Goal: Task Accomplishment & Management: Complete application form

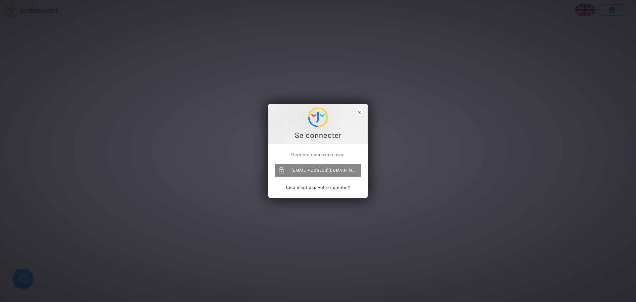
click at [324, 170] on div "[EMAIL_ADDRESS][DOMAIN_NAME]" at bounding box center [318, 170] width 86 height 13
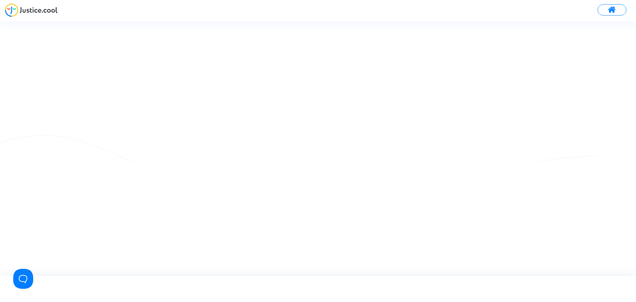
click at [32, 10] on img at bounding box center [31, 10] width 53 height 14
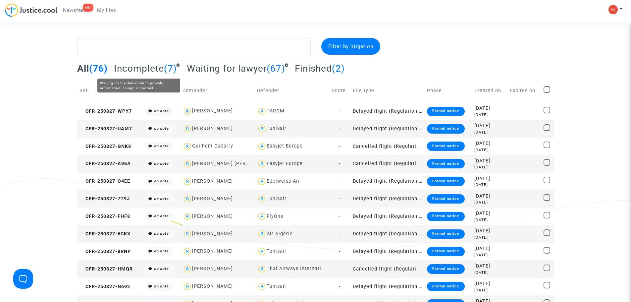
click at [137, 68] on span "Incomplete" at bounding box center [139, 68] width 50 height 11
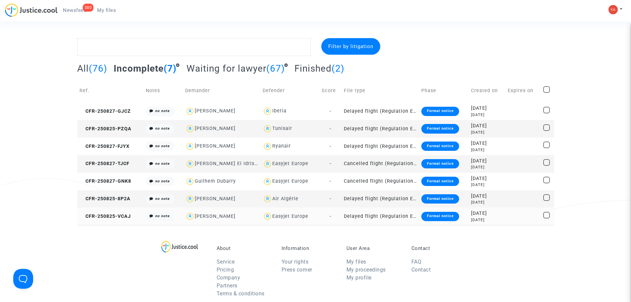
click at [361, 218] on td "Delayed flight (Regulation EC 261/2004)" at bounding box center [380, 216] width 78 height 18
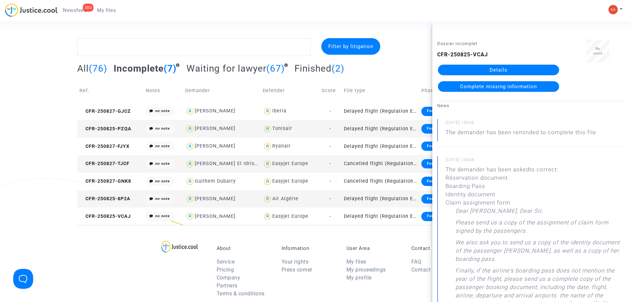
click at [501, 69] on link "Details" at bounding box center [498, 70] width 121 height 11
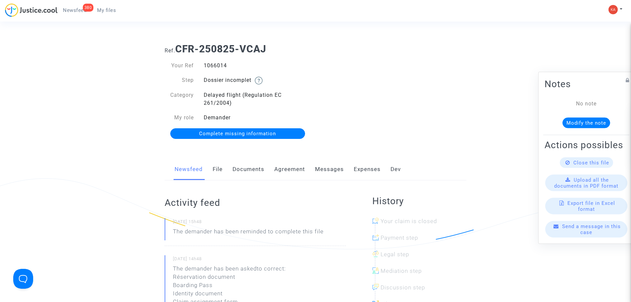
drag, startPoint x: 237, startPoint y: 67, endPoint x: 201, endPoint y: 65, distance: 36.8
click at [201, 65] on div "1066014" at bounding box center [257, 66] width 117 height 8
copy div "1066014"
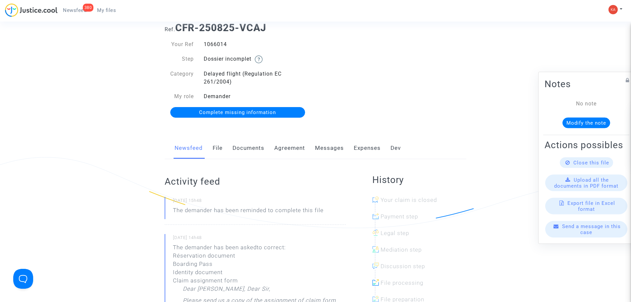
scroll to position [33, 0]
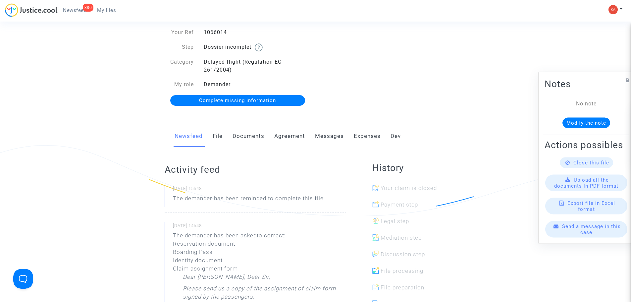
click at [251, 98] on span "Complete missing information" at bounding box center [237, 100] width 77 height 6
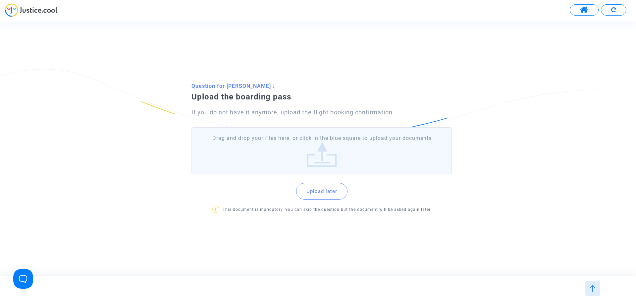
click at [335, 146] on label "Drag and drop your files here, or click in the blue square to upload your docum…" at bounding box center [321, 150] width 261 height 47
click at [0, 0] on input "Drag and drop your files here, or click in the blue square to upload your docum…" at bounding box center [0, 0] width 0 height 0
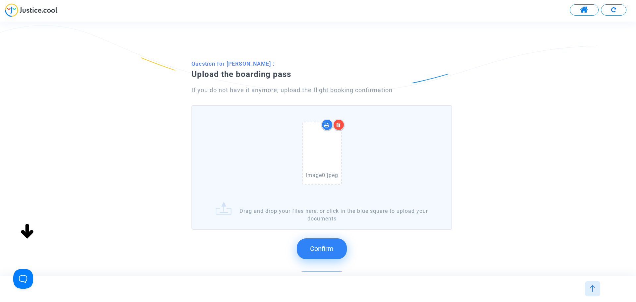
click at [331, 244] on button "Confirm" at bounding box center [322, 248] width 50 height 21
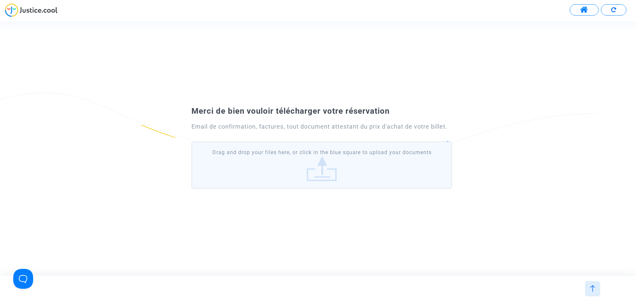
click at [296, 172] on label "Drag and drop your files here, or click in the blue square to upload your docum…" at bounding box center [321, 164] width 261 height 47
click at [0, 0] on input "Drag and drop your files here, or click in the blue square to upload your docum…" at bounding box center [0, 0] width 0 height 0
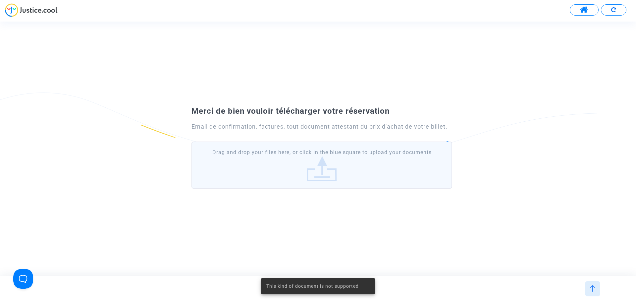
click at [362, 159] on label "Drag and drop your files here, or click in the blue square to upload your docum…" at bounding box center [321, 164] width 261 height 47
click at [0, 0] on input "Drag and drop your files here, or click in the blue square to upload your docum…" at bounding box center [0, 0] width 0 height 0
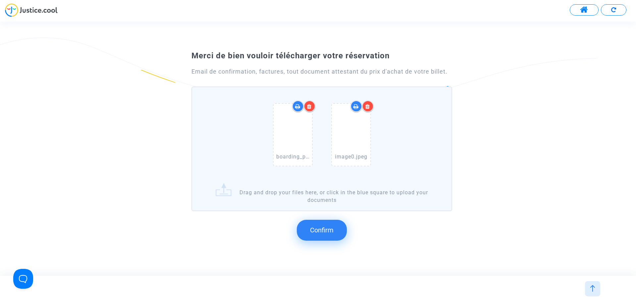
click at [331, 229] on span "Confirm" at bounding box center [322, 230] width 24 height 8
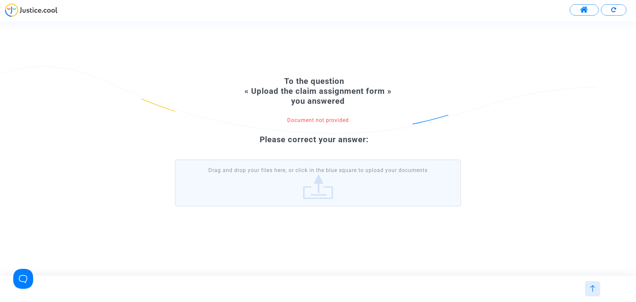
click at [311, 174] on label "Drag and drop your files here, or click in the blue square to upload your docum…" at bounding box center [318, 182] width 286 height 47
click at [0, 0] on input "Drag and drop your files here, or click in the blue square to upload your docum…" at bounding box center [0, 0] width 0 height 0
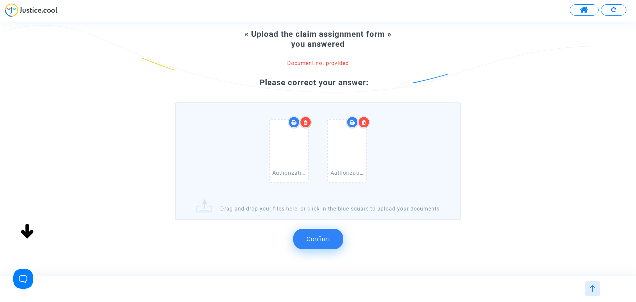
scroll to position [73, 0]
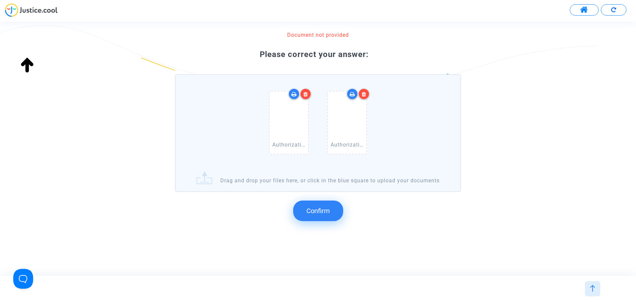
click at [319, 211] on span "Confirm" at bounding box center [318, 211] width 24 height 8
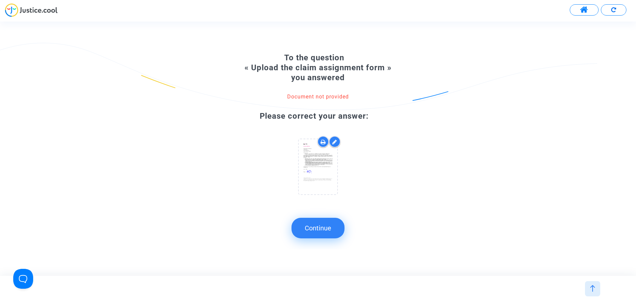
click at [323, 228] on button "Continue" at bounding box center [317, 228] width 53 height 21
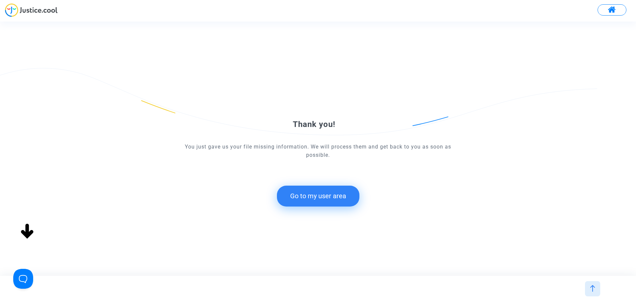
click at [25, 8] on img at bounding box center [31, 10] width 53 height 14
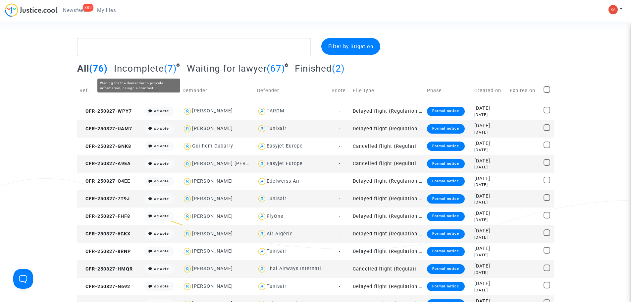
click at [145, 67] on span "Incomplete" at bounding box center [139, 68] width 50 height 11
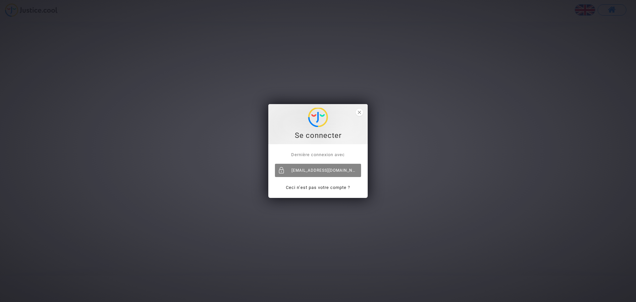
click at [321, 172] on div "[EMAIL_ADDRESS][DOMAIN_NAME]" at bounding box center [318, 170] width 86 height 13
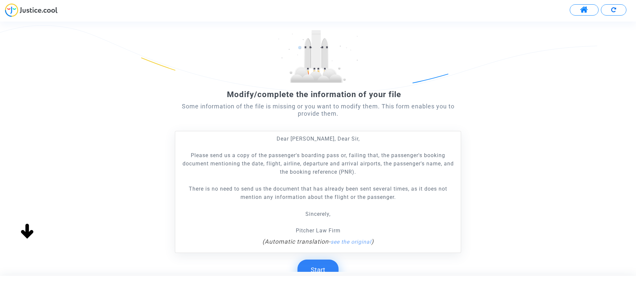
scroll to position [94, 0]
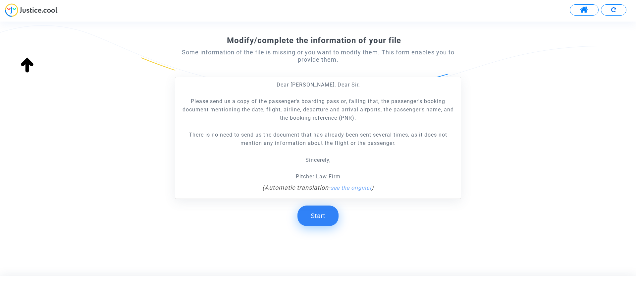
click at [321, 217] on button "Start" at bounding box center [317, 215] width 41 height 21
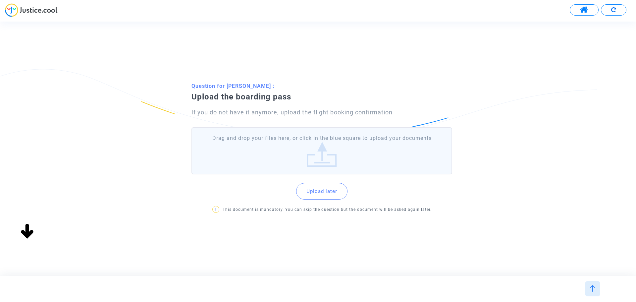
click at [332, 160] on label "Drag and drop your files here, or click in the blue square to upload your docum…" at bounding box center [321, 150] width 261 height 47
click at [0, 0] on input "Drag and drop your files here, or click in the blue square to upload your docum…" at bounding box center [0, 0] width 0 height 0
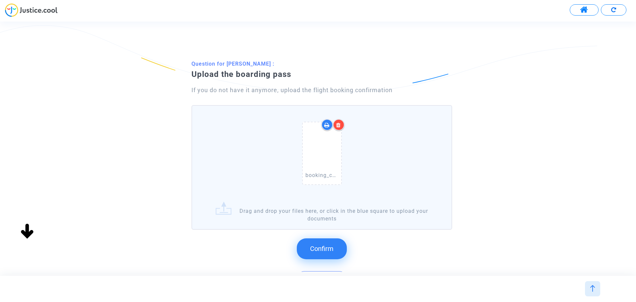
click at [343, 249] on button "Confirm" at bounding box center [322, 248] width 50 height 21
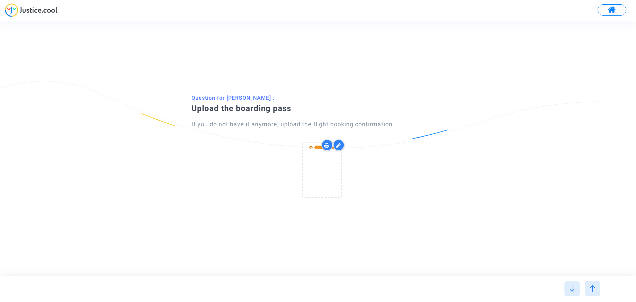
scroll to position [0, 0]
